Goal: Task Accomplishment & Management: Complete application form

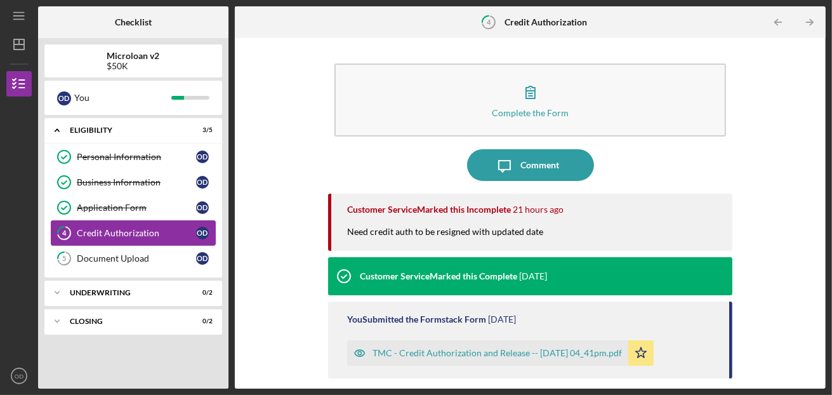
click at [133, 229] on div "Credit Authorization" at bounding box center [136, 233] width 119 height 10
click at [91, 233] on div "Credit Authorization" at bounding box center [136, 233] width 119 height 10
click at [200, 229] on div "O D" at bounding box center [202, 232] width 13 height 13
drag, startPoint x: 814, startPoint y: 229, endPoint x: 823, endPoint y: 274, distance: 45.8
click at [823, 274] on div "Complete the Form Form Icon/Message Comment Customer Service Marked this Incomp…" at bounding box center [530, 213] width 591 height 350
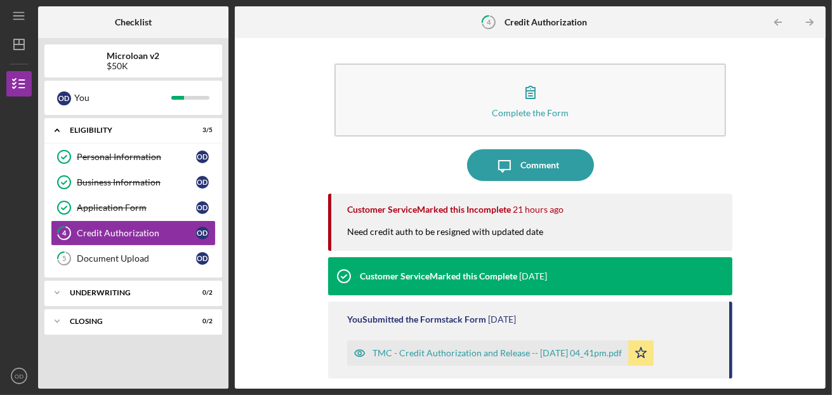
click at [499, 356] on div "TMC - Credit Authorization and Release -- [DATE] 04_41pm.pdf" at bounding box center [496, 353] width 249 height 10
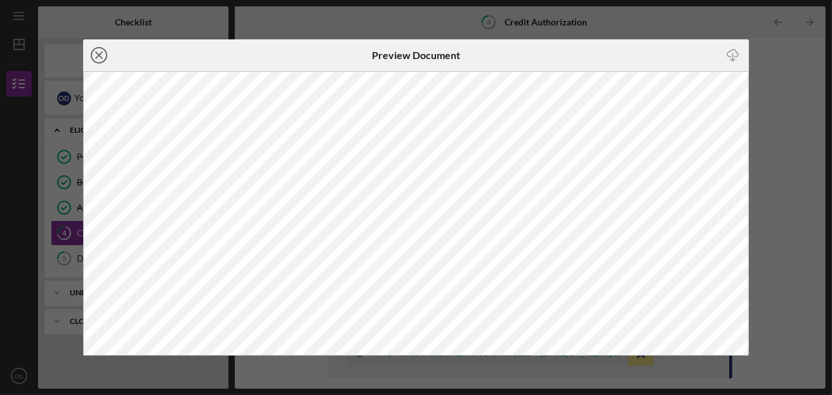
click at [92, 51] on circle at bounding box center [98, 55] width 15 height 15
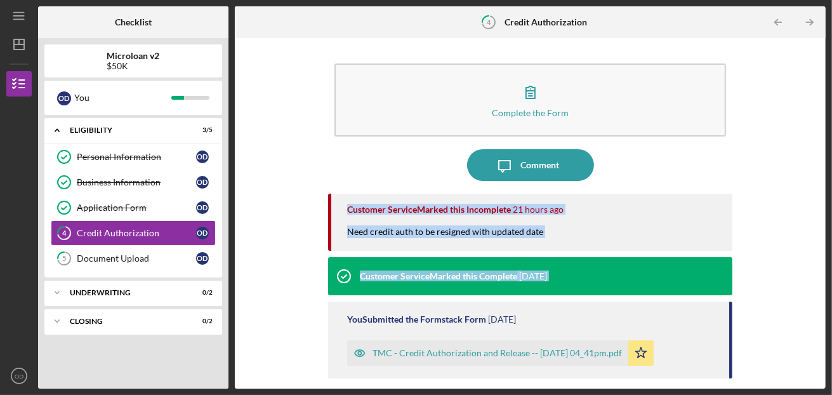
drag, startPoint x: 346, startPoint y: 190, endPoint x: 271, endPoint y: 308, distance: 140.6
click at [271, 308] on div "Complete the Form Form Icon/Message Comment Customer Service Marked this Incomp…" at bounding box center [530, 212] width 578 height 337
click at [102, 230] on div "Credit Authorization" at bounding box center [136, 233] width 119 height 10
click at [116, 158] on div "Personal Information" at bounding box center [136, 157] width 119 height 10
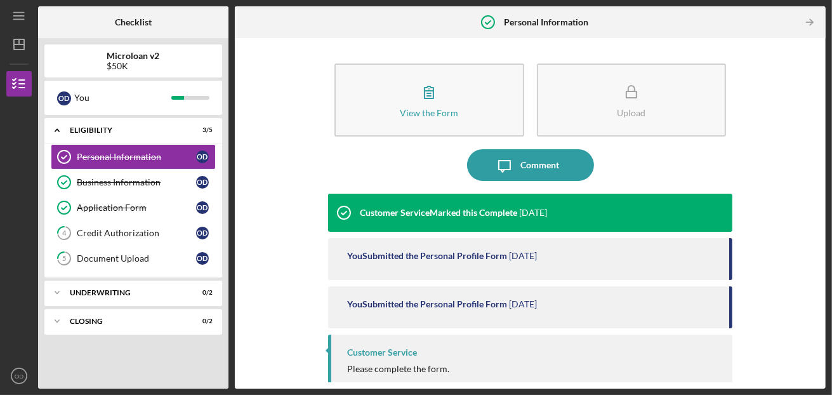
scroll to position [8, 0]
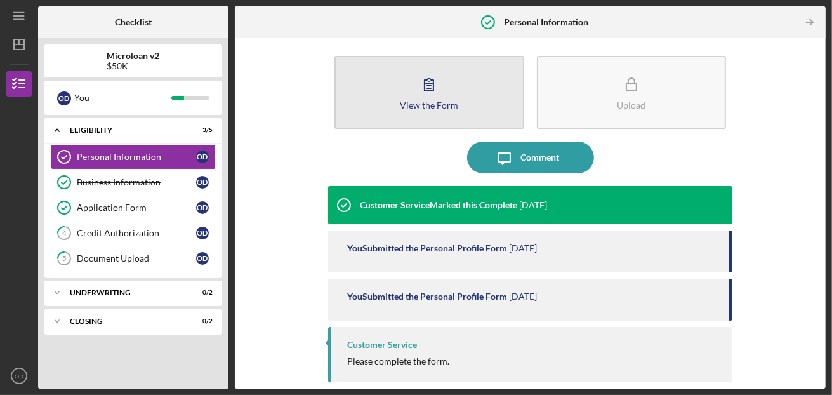
click at [407, 97] on button "View the Form Form" at bounding box center [429, 92] width 190 height 73
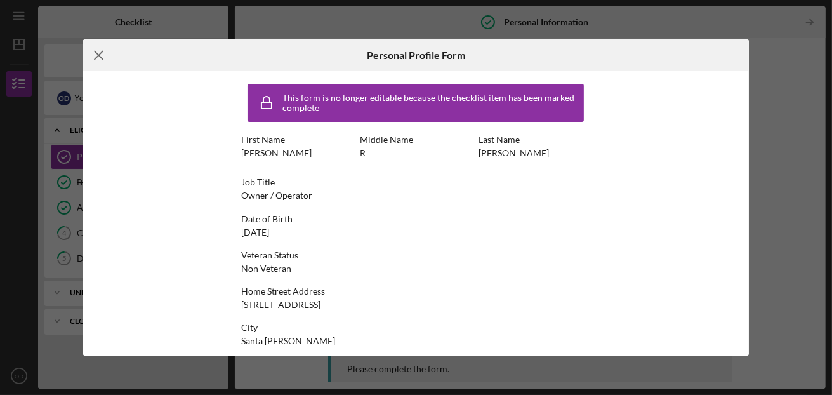
click at [99, 55] on line at bounding box center [99, 55] width 8 height 8
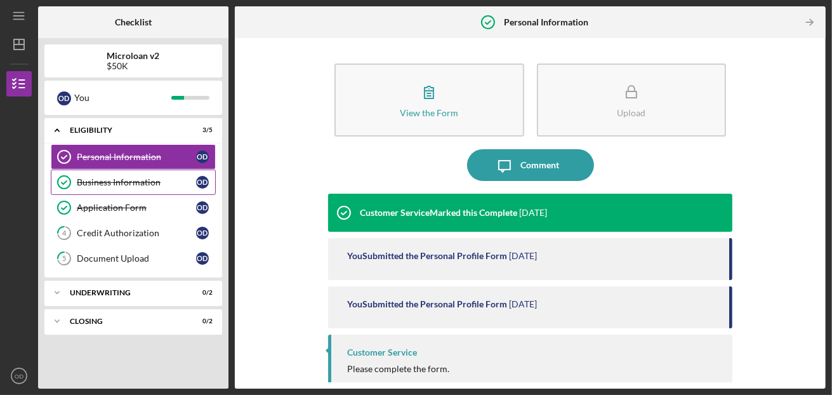
click at [101, 181] on div "Business Information" at bounding box center [136, 182] width 119 height 10
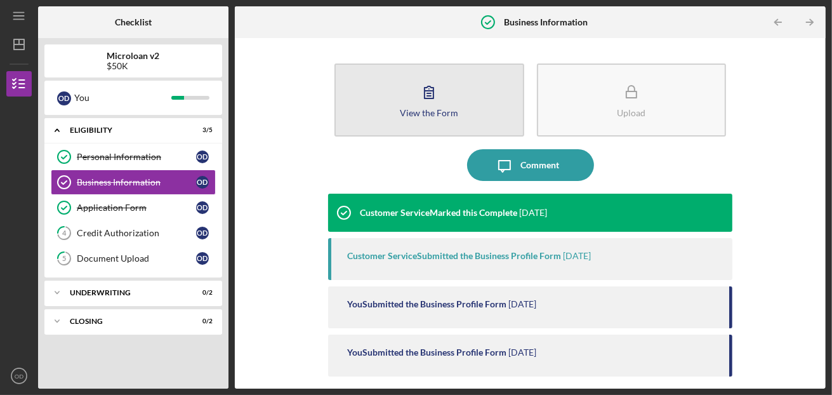
click at [448, 101] on button "View the Form Form" at bounding box center [429, 99] width 190 height 73
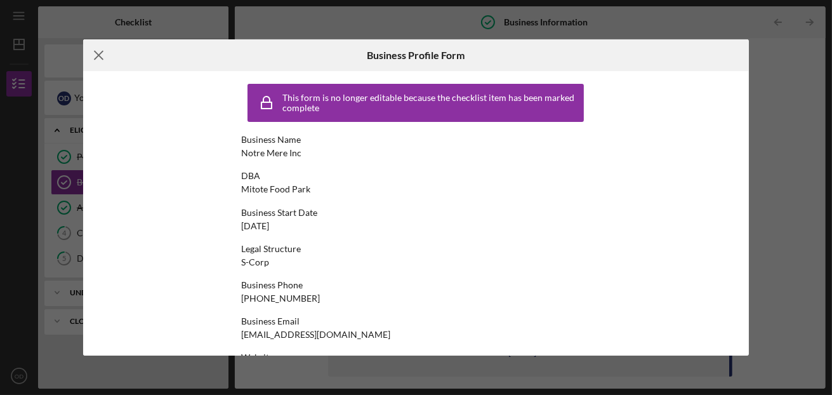
click at [96, 56] on icon "Icon/Menu Close" at bounding box center [99, 55] width 32 height 32
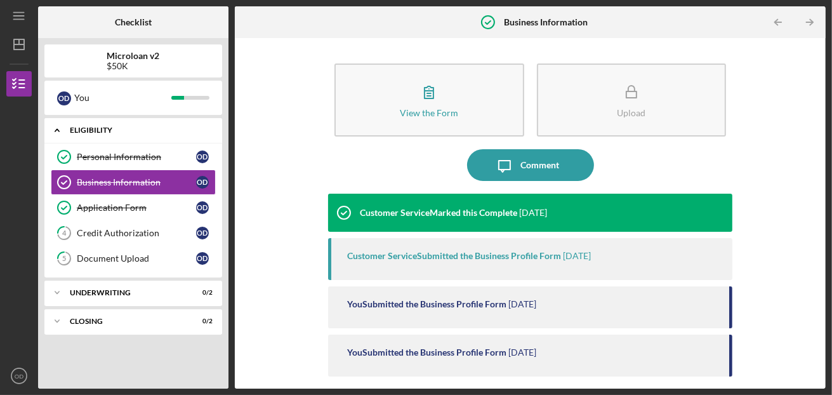
click at [91, 125] on div "Icon/Expander Eligibility 3 / 5" at bounding box center [133, 130] width 178 height 26
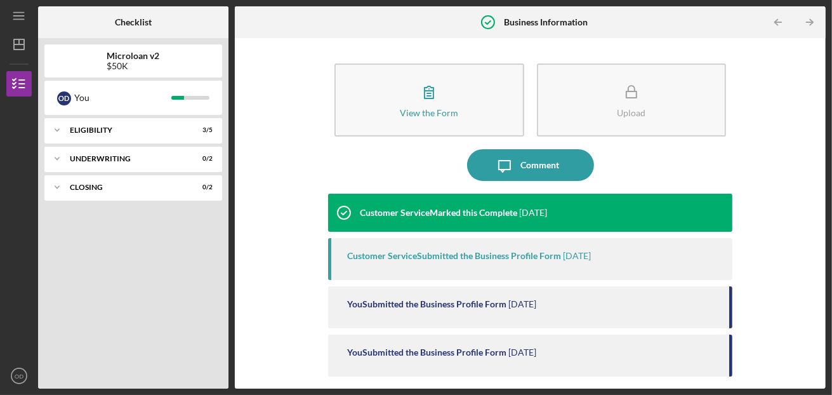
click at [75, 67] on div "Microloan v2 $50K" at bounding box center [133, 61] width 178 height 20
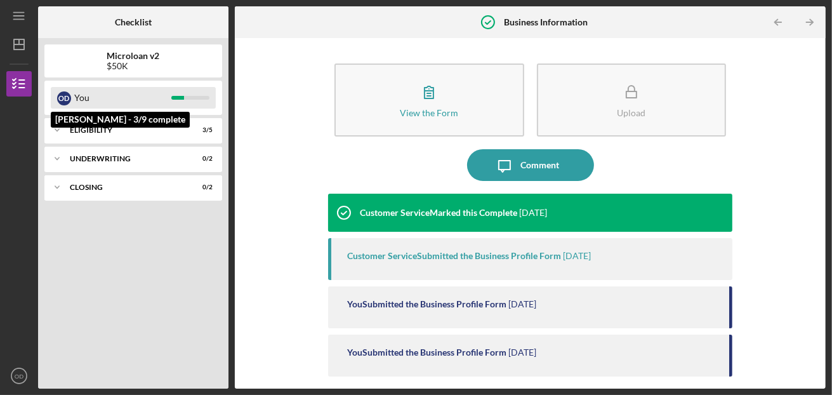
click at [74, 97] on div "You" at bounding box center [122, 98] width 97 height 22
click at [60, 89] on div "O D" at bounding box center [64, 98] width 14 height 22
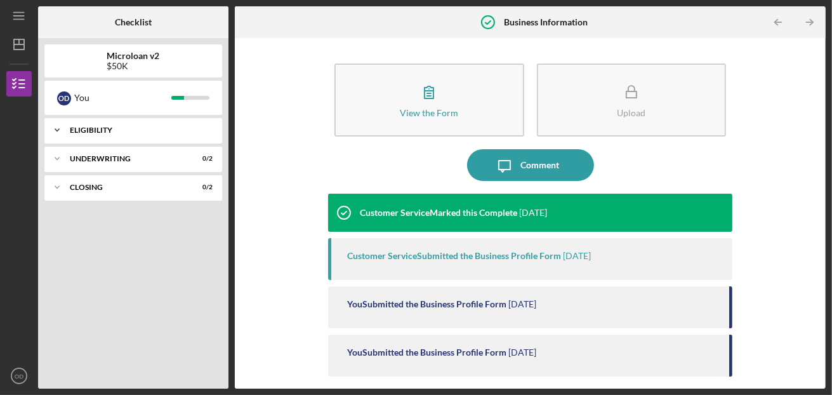
click at [61, 129] on icon "Icon/Expander" at bounding box center [56, 129] width 25 height 25
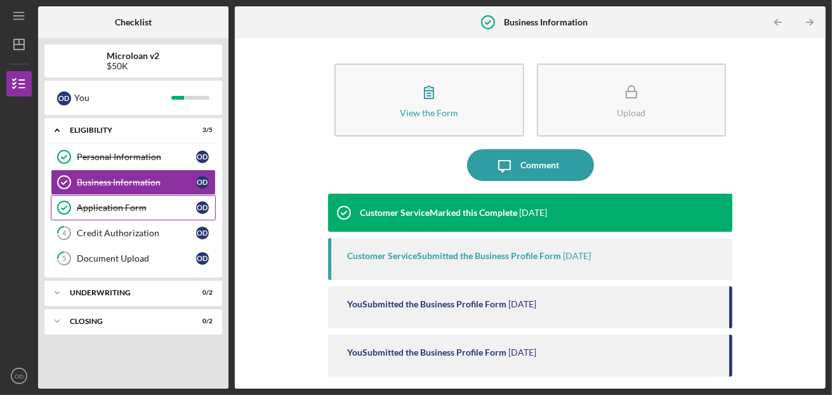
click at [104, 206] on div "Application Form" at bounding box center [136, 207] width 119 height 10
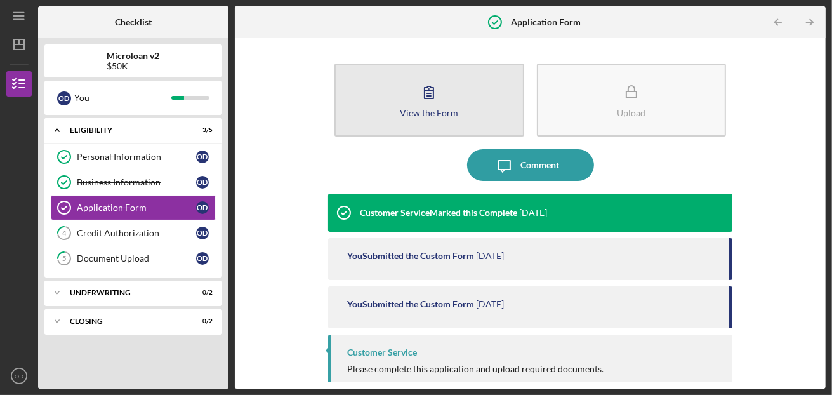
click at [419, 109] on div "View the Form" at bounding box center [429, 113] width 58 height 10
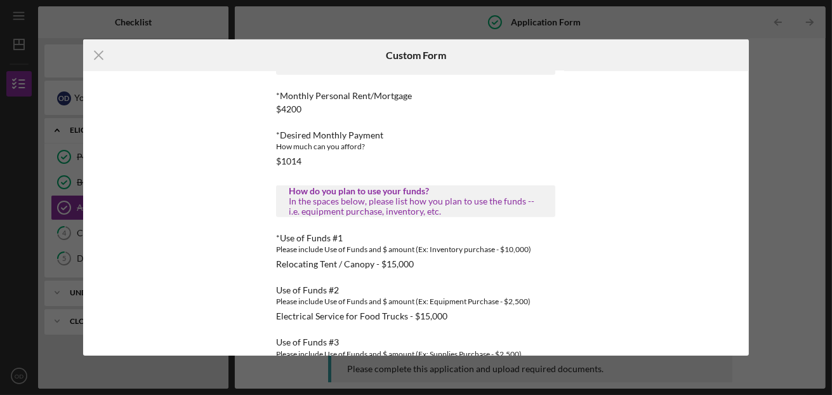
scroll to position [837, 0]
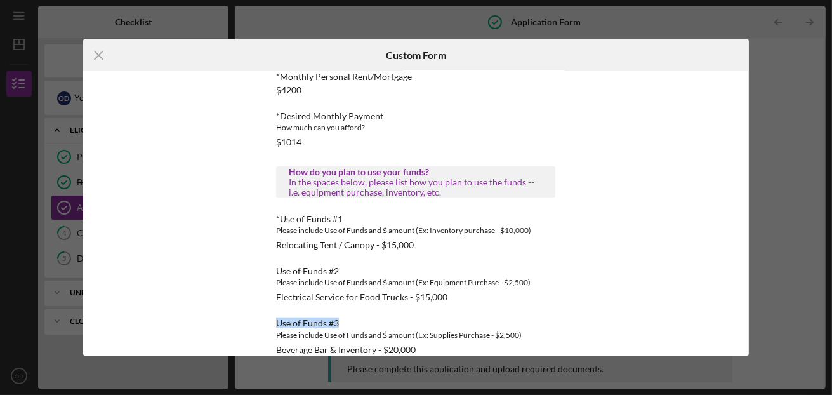
drag, startPoint x: 592, startPoint y: 292, endPoint x: 590, endPoint y: 318, distance: 25.4
click at [590, 318] on div "This form is no longer editable because the checklist item has been marked comp…" at bounding box center [415, 213] width 665 height 284
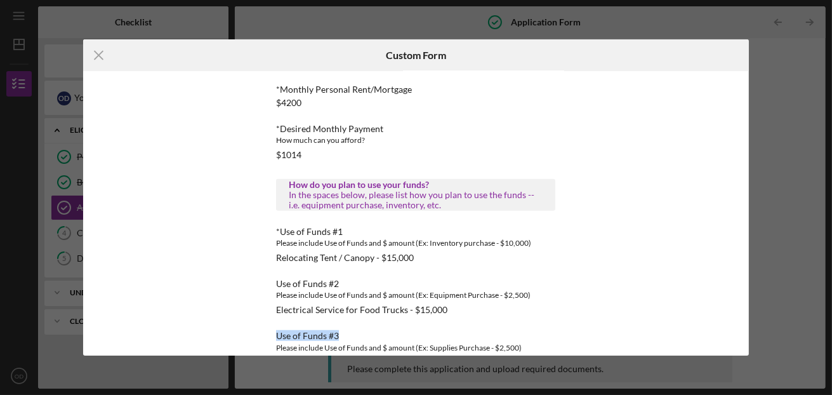
scroll to position [855, 0]
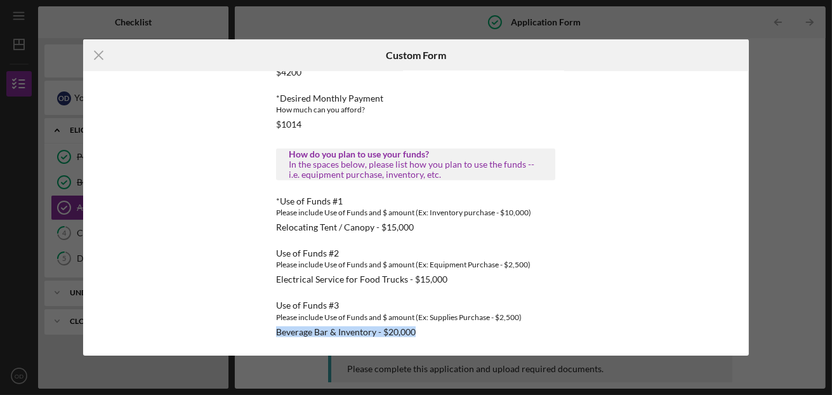
drag, startPoint x: 587, startPoint y: 317, endPoint x: 589, endPoint y: 333, distance: 16.7
click at [589, 333] on div "This form is no longer editable because the checklist item has been marked comp…" at bounding box center [415, 213] width 349 height 284
click at [98, 54] on line at bounding box center [99, 55] width 8 height 8
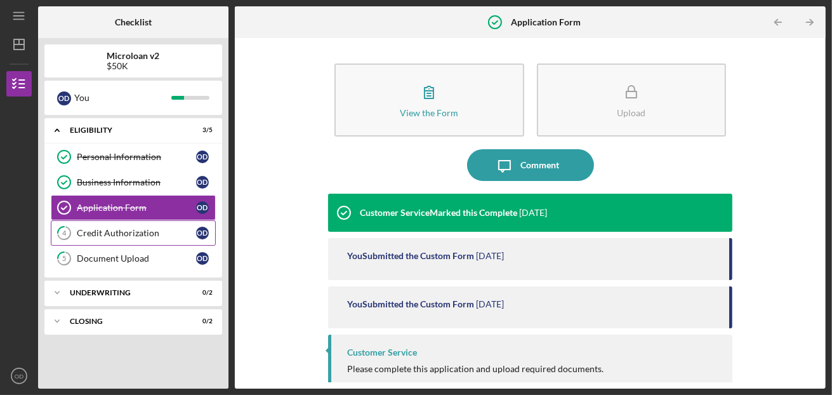
click at [107, 232] on div "Credit Authorization" at bounding box center [136, 233] width 119 height 10
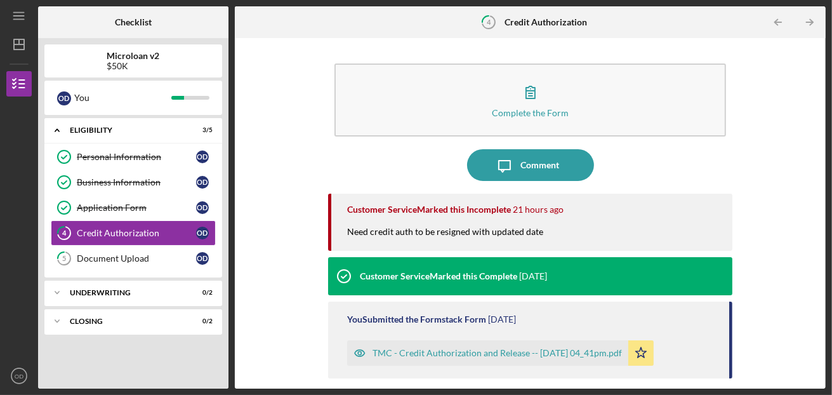
click at [502, 356] on div "TMC - Credit Authorization and Release -- [DATE] 04_41pm.pdf" at bounding box center [496, 353] width 249 height 10
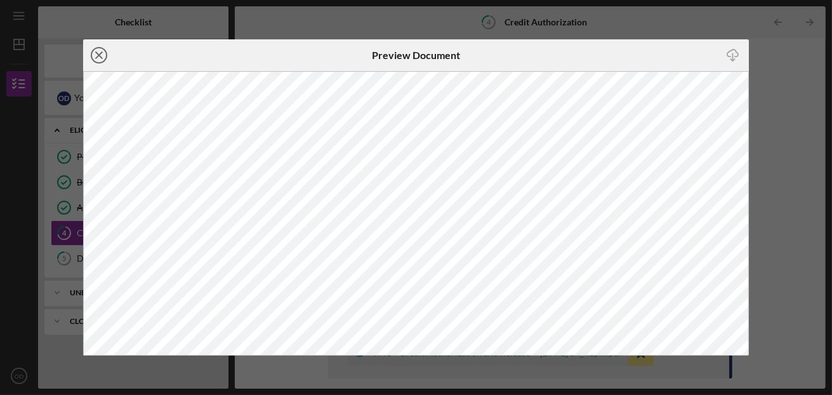
click at [98, 53] on icon "Icon/Close" at bounding box center [99, 55] width 32 height 32
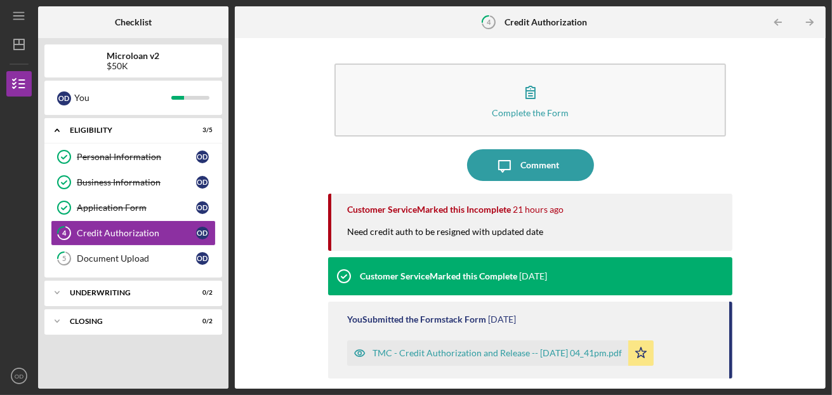
click at [379, 270] on div "Customer Service Marked this Complete [DATE]" at bounding box center [437, 276] width 219 height 38
click at [406, 277] on div "Customer Service Marked this Complete" at bounding box center [438, 276] width 157 height 10
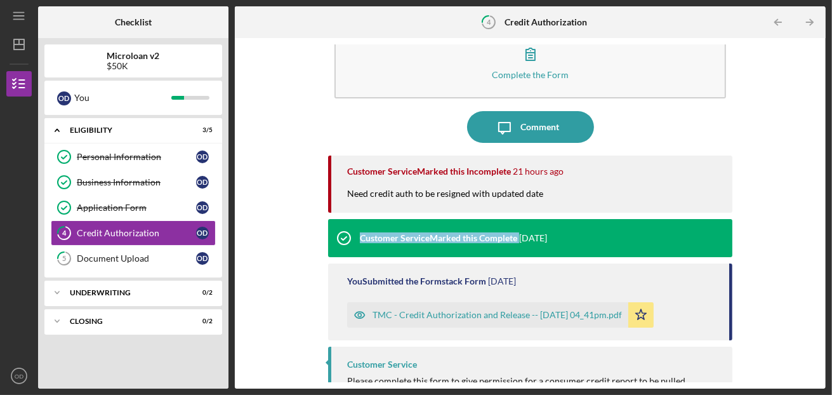
scroll to position [57, 0]
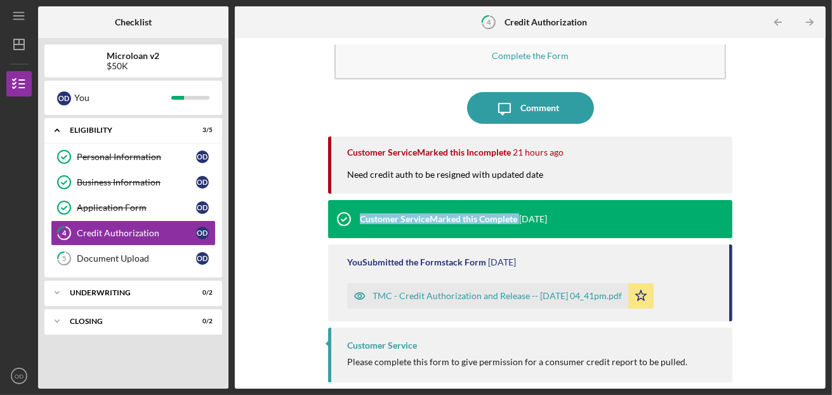
click at [566, 293] on div "TMC - Credit Authorization and Release -- [DATE] 04_41pm.pdf" at bounding box center [496, 296] width 249 height 10
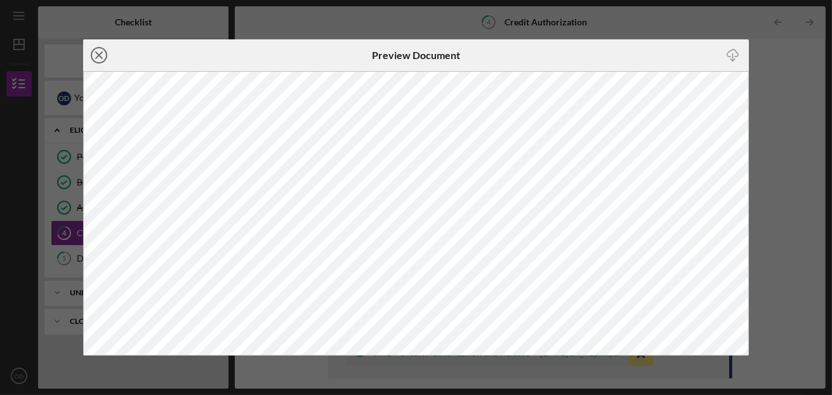
click at [102, 57] on icon "Icon/Close" at bounding box center [99, 55] width 32 height 32
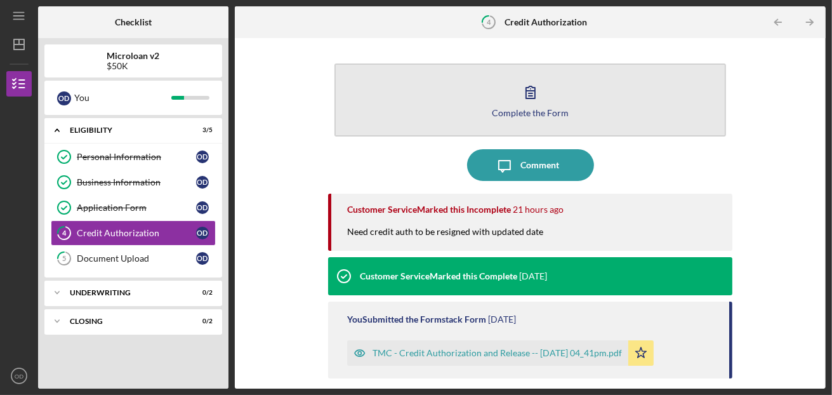
click at [496, 99] on button "Complete the Form Form" at bounding box center [530, 99] width 392 height 73
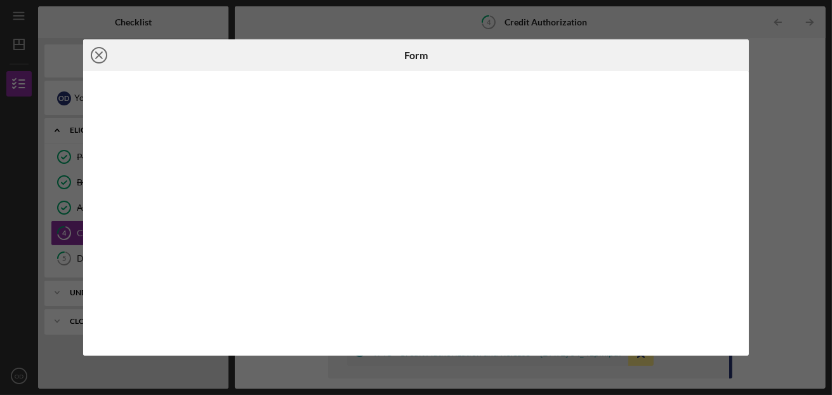
click at [100, 51] on icon "Icon/Close" at bounding box center [99, 55] width 32 height 32
